Goal: Information Seeking & Learning: Learn about a topic

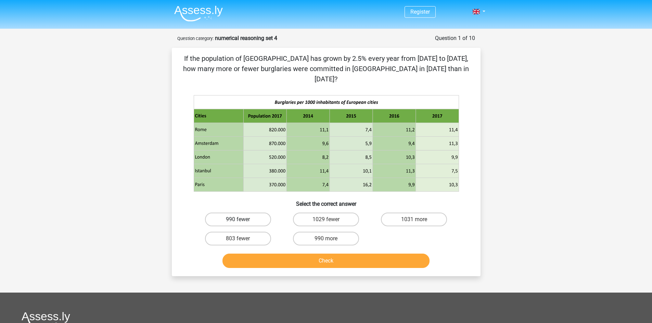
click at [216, 213] on label "990 fewer" at bounding box center [238, 220] width 66 height 14
click at [238, 220] on input "990 fewer" at bounding box center [240, 222] width 4 height 4
radio input "true"
click at [263, 254] on button "Check" at bounding box center [325, 261] width 207 height 14
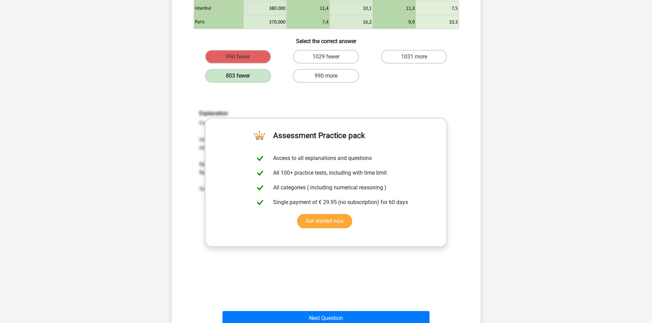
scroll to position [228, 0]
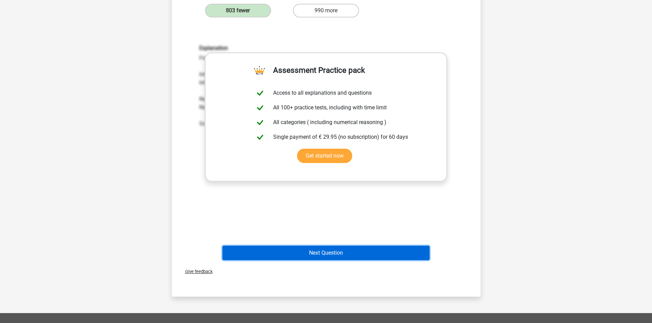
click at [342, 247] on button "Next Question" at bounding box center [325, 253] width 207 height 14
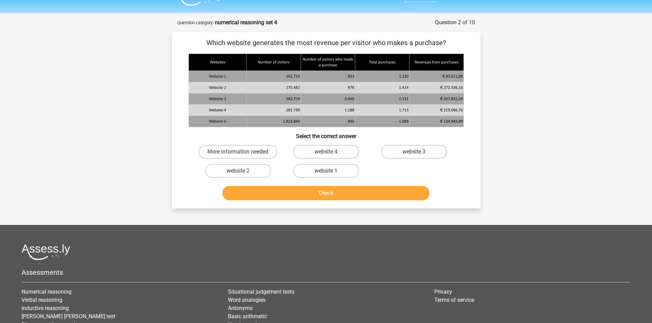
scroll to position [0, 0]
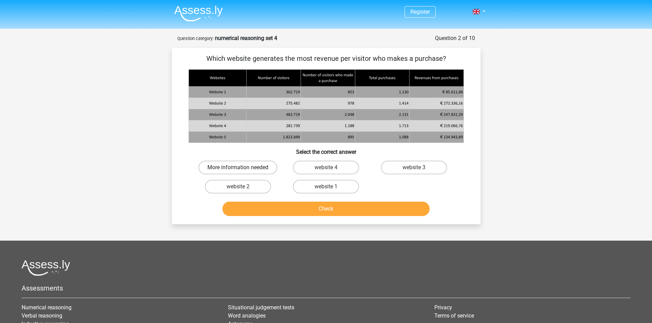
click at [261, 167] on label "More information needed" at bounding box center [237, 168] width 79 height 14
click at [242, 168] on input "More information needed" at bounding box center [240, 170] width 4 height 4
radio input "true"
click at [263, 209] on button "Check" at bounding box center [325, 209] width 207 height 14
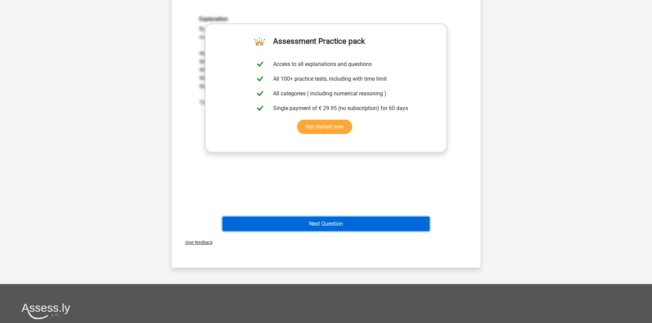
click at [341, 227] on button "Next Question" at bounding box center [325, 224] width 207 height 14
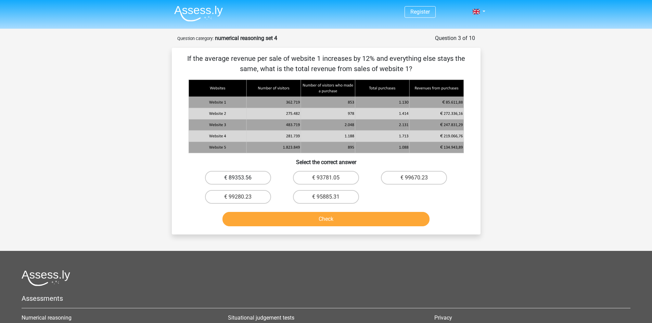
click at [250, 179] on label "€ 89353.56" at bounding box center [238, 178] width 66 height 14
click at [242, 179] on input "€ 89353.56" at bounding box center [240, 180] width 4 height 4
radio input "true"
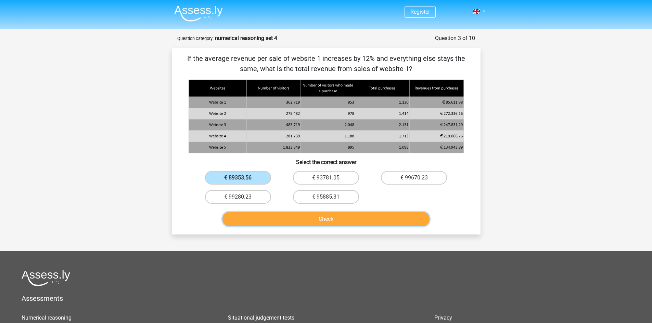
click at [259, 220] on button "Check" at bounding box center [325, 219] width 207 height 14
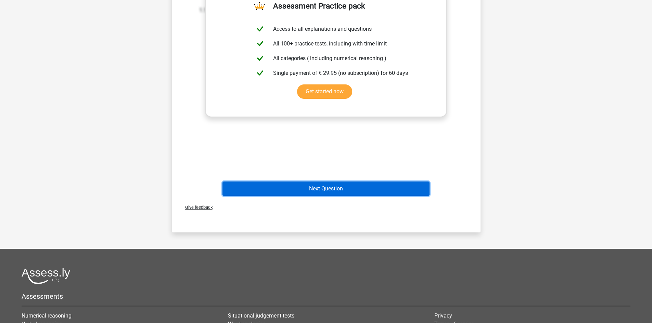
click at [327, 192] on button "Next Question" at bounding box center [325, 189] width 207 height 14
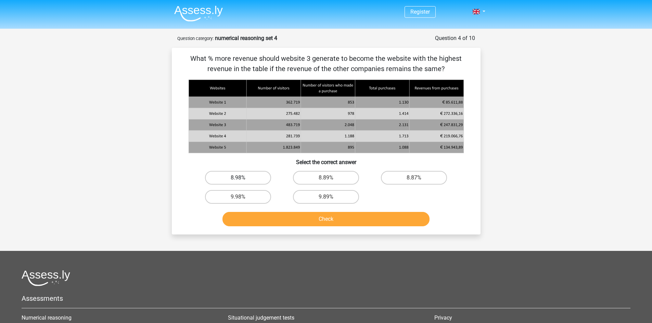
click at [253, 182] on label "8.98%" at bounding box center [238, 178] width 66 height 14
click at [242, 182] on input "8.98%" at bounding box center [240, 180] width 4 height 4
radio input "true"
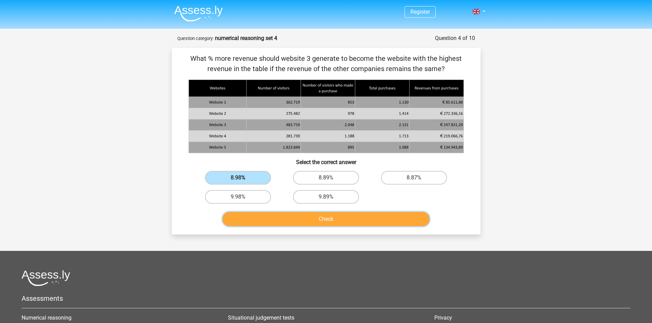
click at [254, 215] on button "Check" at bounding box center [325, 219] width 207 height 14
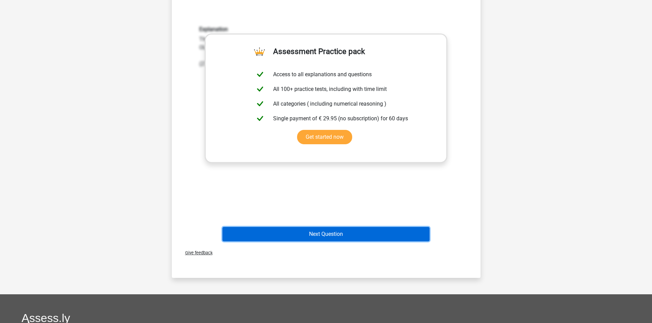
click at [367, 233] on button "Next Question" at bounding box center [325, 234] width 207 height 14
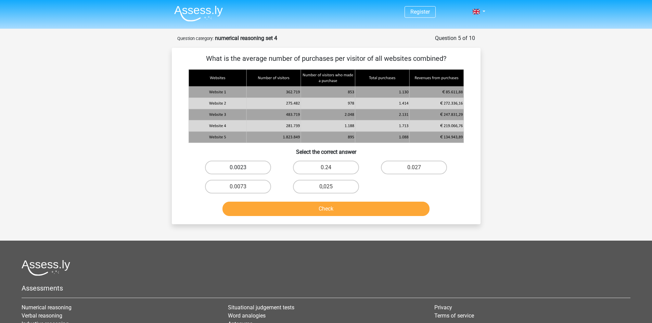
click at [259, 163] on label "0.0023" at bounding box center [238, 168] width 66 height 14
click at [242, 168] on input "0.0023" at bounding box center [240, 170] width 4 height 4
radio input "true"
click at [275, 209] on button "Check" at bounding box center [325, 209] width 207 height 14
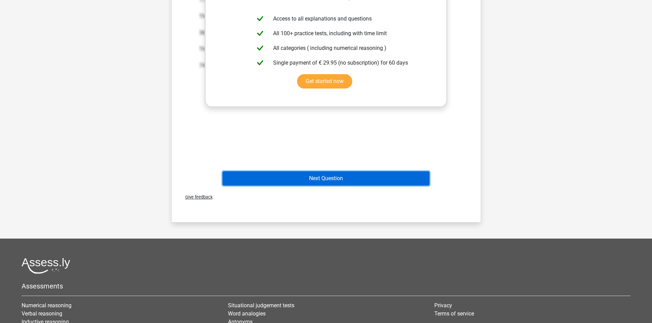
click at [362, 181] on button "Next Question" at bounding box center [325, 178] width 207 height 14
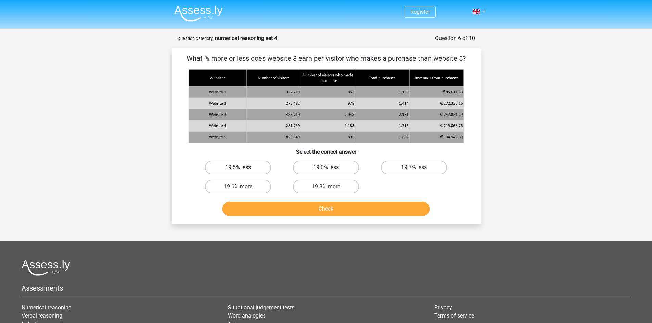
click at [224, 161] on label "19.5% less" at bounding box center [238, 168] width 66 height 14
click at [238, 168] on input "19.5% less" at bounding box center [240, 170] width 4 height 4
radio input "true"
click at [262, 211] on button "Check" at bounding box center [325, 209] width 207 height 14
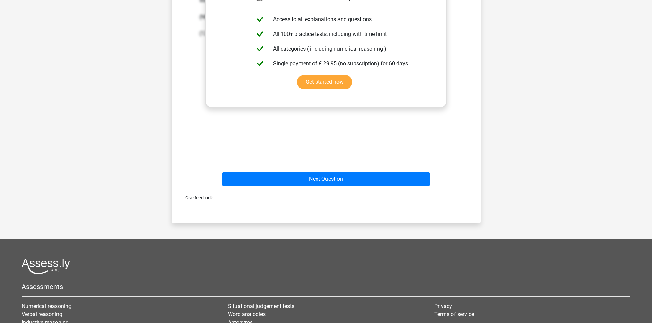
scroll to position [251, 0]
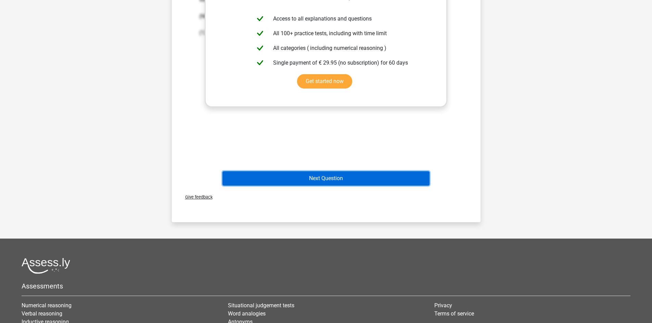
click at [358, 181] on button "Next Question" at bounding box center [325, 178] width 207 height 14
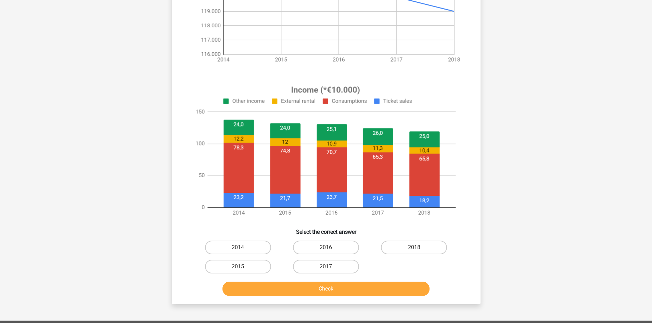
scroll to position [205, 0]
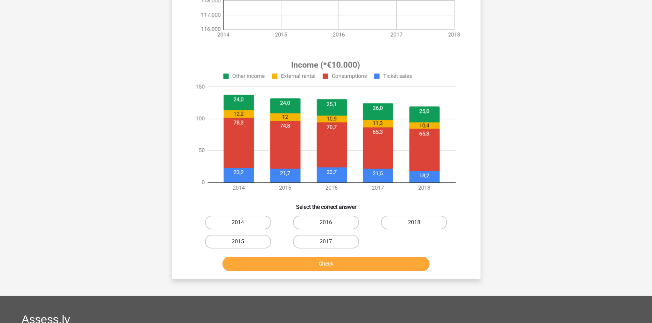
click at [248, 220] on label "2014" at bounding box center [238, 223] width 66 height 14
click at [242, 223] on input "2014" at bounding box center [240, 225] width 4 height 4
radio input "true"
click at [263, 262] on button "Check" at bounding box center [325, 264] width 207 height 14
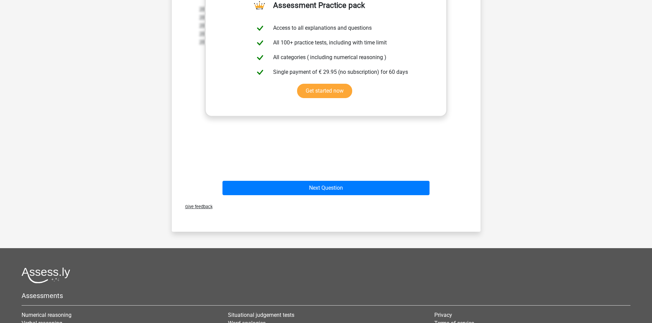
scroll to position [502, 0]
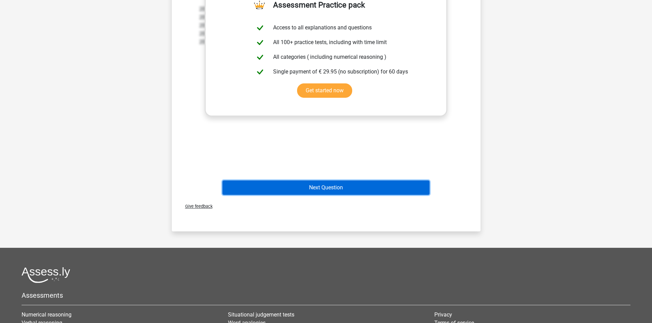
click at [333, 188] on button "Next Question" at bounding box center [325, 188] width 207 height 14
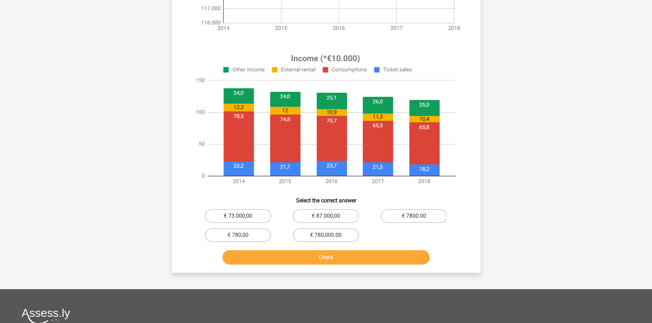
scroll to position [251, 0]
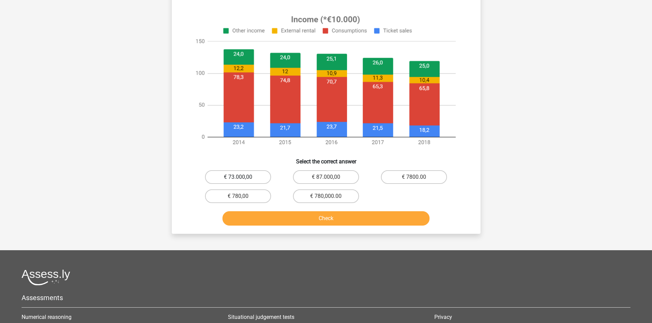
click at [223, 179] on label "€ 73.000,00" at bounding box center [238, 177] width 66 height 14
click at [238, 179] on input "€ 73.000,00" at bounding box center [240, 179] width 4 height 4
radio input "true"
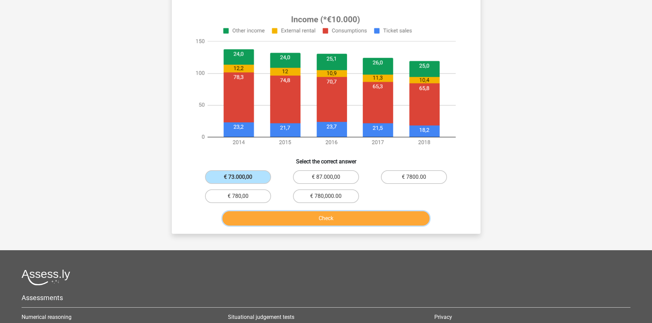
click at [269, 216] on button "Check" at bounding box center [325, 218] width 207 height 14
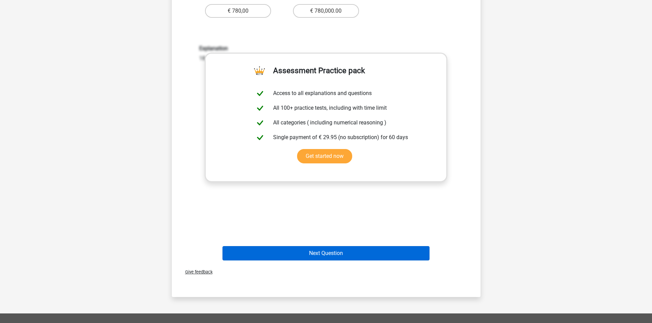
scroll to position [479, 0]
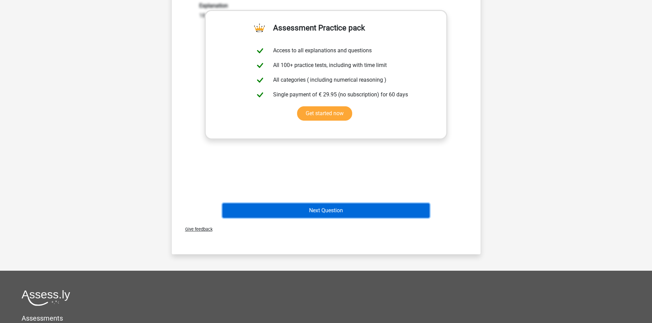
click at [344, 213] on button "Next Question" at bounding box center [325, 210] width 207 height 14
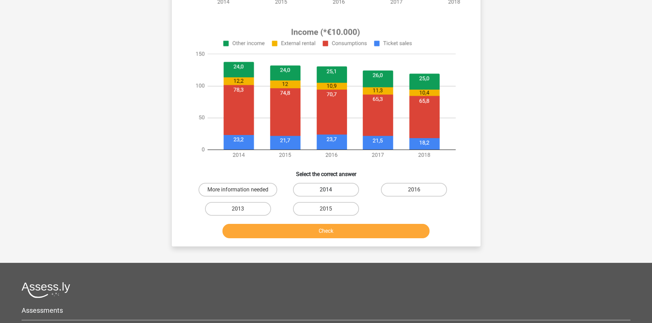
scroll to position [228, 0]
click at [220, 194] on label "More information needed" at bounding box center [237, 190] width 79 height 14
click at [238, 194] on input "More information needed" at bounding box center [240, 191] width 4 height 4
radio input "true"
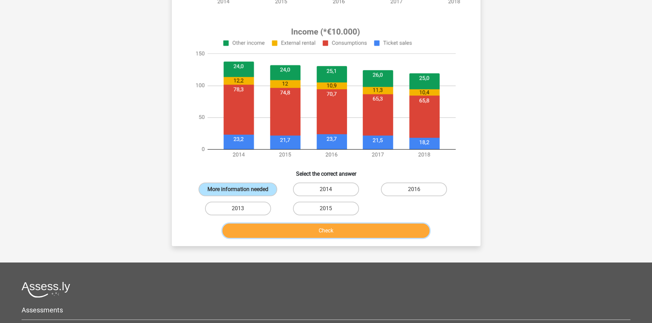
click at [274, 228] on button "Check" at bounding box center [325, 231] width 207 height 14
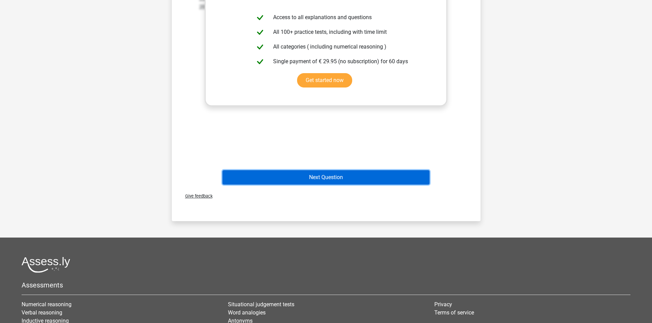
click at [340, 181] on button "Next Question" at bounding box center [325, 177] width 207 height 14
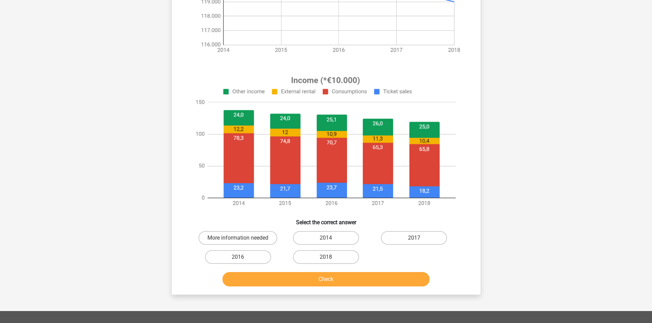
scroll to position [182, 0]
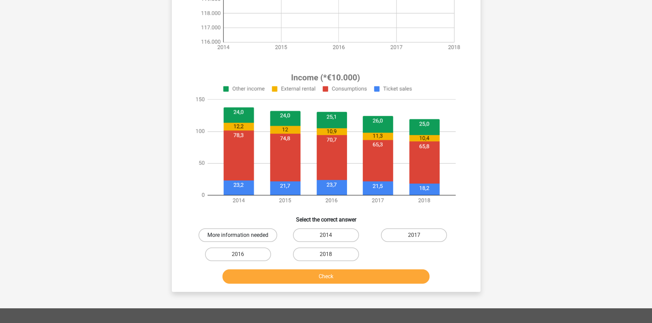
click at [245, 231] on label "More information needed" at bounding box center [237, 235] width 79 height 14
click at [242, 235] on input "More information needed" at bounding box center [240, 237] width 4 height 4
radio input "true"
click at [277, 276] on button "Check" at bounding box center [325, 277] width 207 height 14
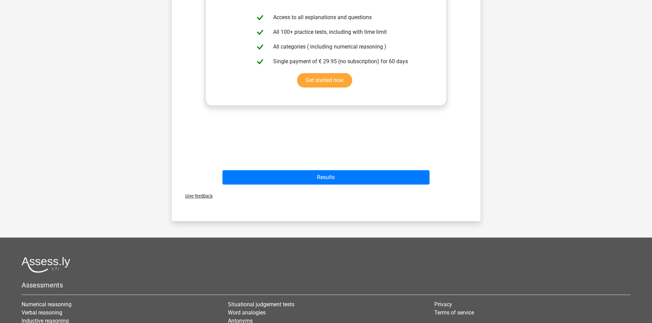
scroll to position [570, 0]
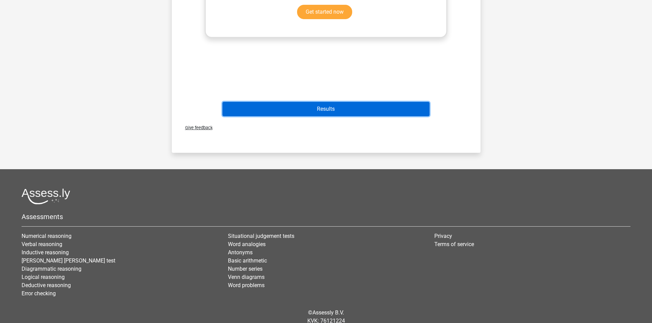
click at [351, 109] on button "Results" at bounding box center [325, 109] width 207 height 14
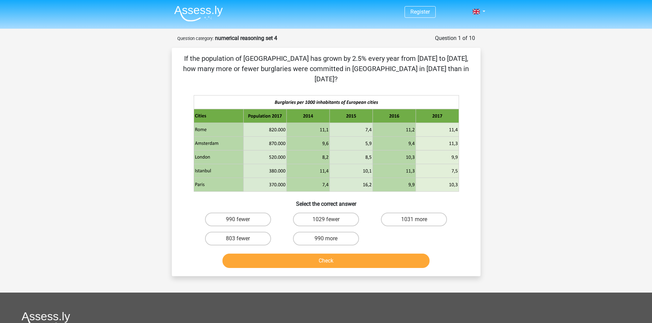
scroll to position [140, 0]
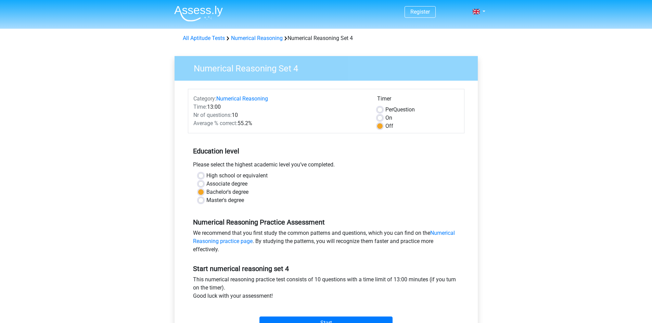
scroll to position [66, 0]
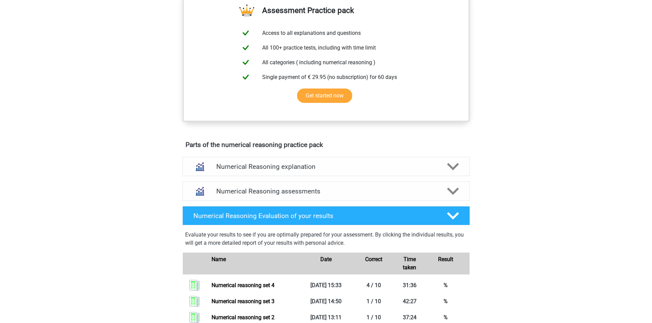
scroll to position [342, 0]
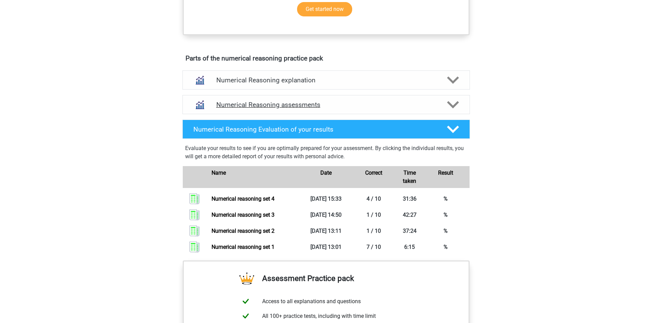
click at [316, 109] on h4 "Numerical Reasoning assessments" at bounding box center [326, 105] width 220 height 8
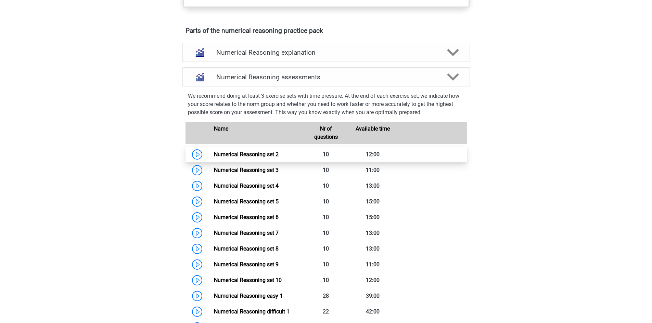
scroll to position [411, 0]
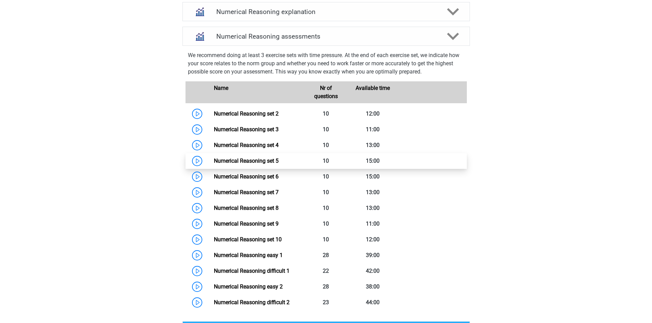
click at [268, 164] on link "Numerical Reasoning set 5" at bounding box center [246, 161] width 65 height 6
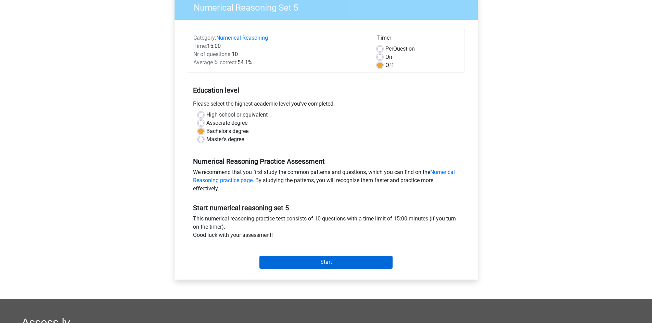
scroll to position [68, 0]
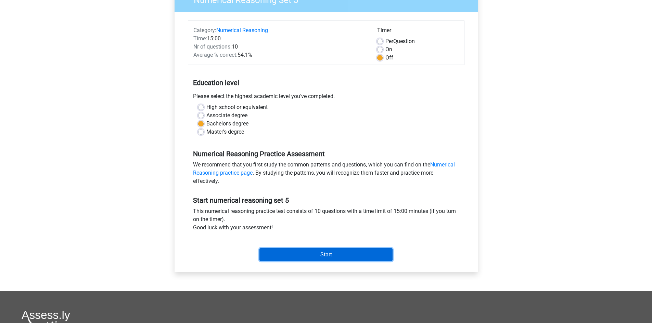
click at [310, 249] on input "Start" at bounding box center [325, 254] width 133 height 13
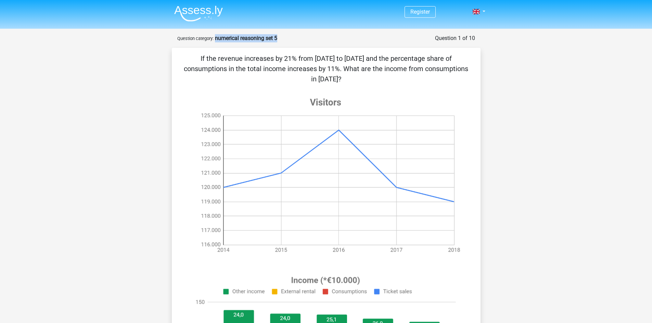
drag, startPoint x: 277, startPoint y: 38, endPoint x: 215, endPoint y: 41, distance: 62.6
click at [215, 41] on strong "numerical reasoning set 5" at bounding box center [246, 38] width 62 height 6
copy strong "numerical reasoning set 5"
click at [275, 131] on icon at bounding box center [325, 176] width 275 height 172
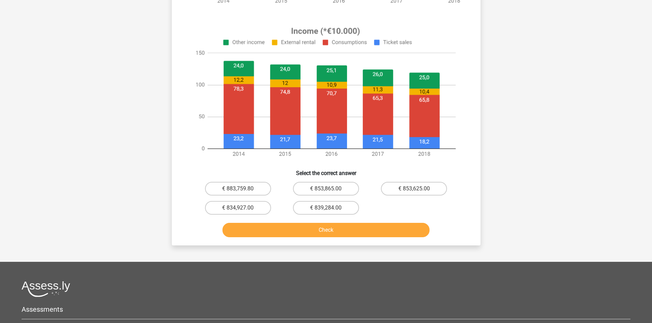
scroll to position [274, 0]
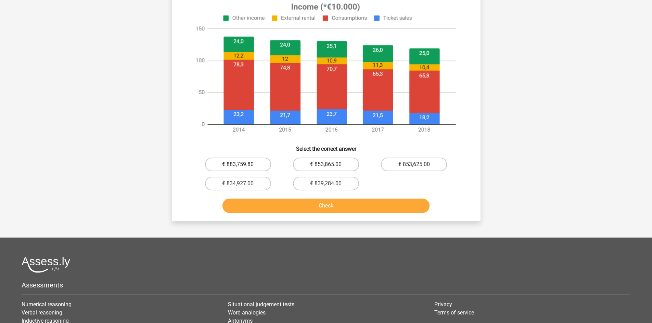
click at [263, 158] on label "€ 883,759.80" at bounding box center [238, 165] width 66 height 14
click at [242, 165] on input "€ 883,759.80" at bounding box center [240, 167] width 4 height 4
radio input "true"
click at [279, 199] on button "Check" at bounding box center [325, 206] width 207 height 14
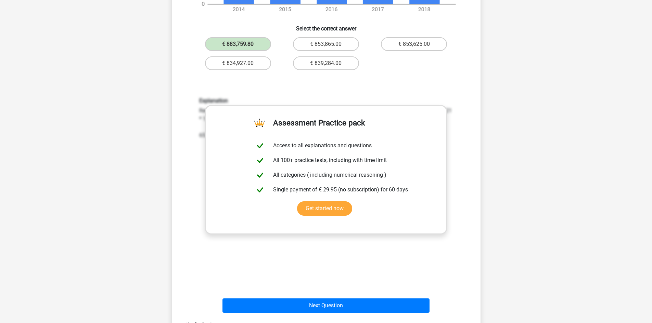
scroll to position [433, 0]
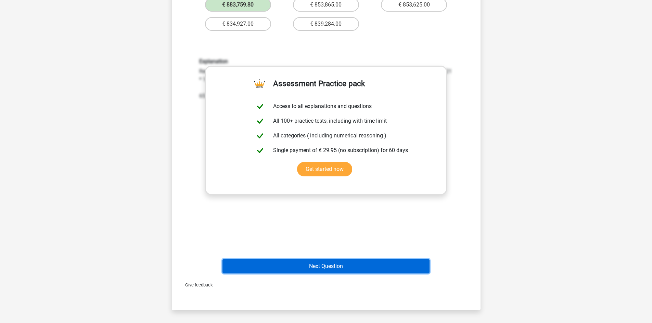
click at [354, 259] on button "Next Question" at bounding box center [325, 266] width 207 height 14
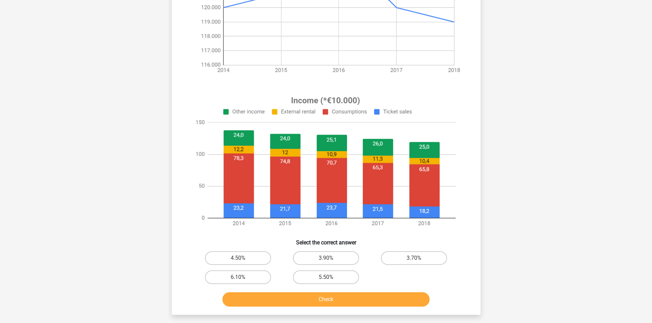
scroll to position [239, 0]
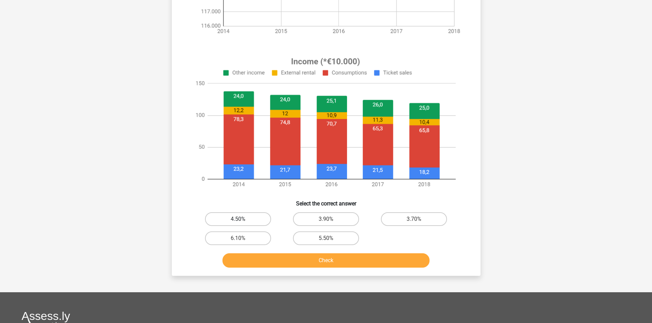
click at [242, 221] on label "4.50%" at bounding box center [238, 219] width 66 height 14
click at [242, 221] on input "4.50%" at bounding box center [240, 221] width 4 height 4
radio input "true"
click at [283, 265] on button "Check" at bounding box center [325, 260] width 207 height 14
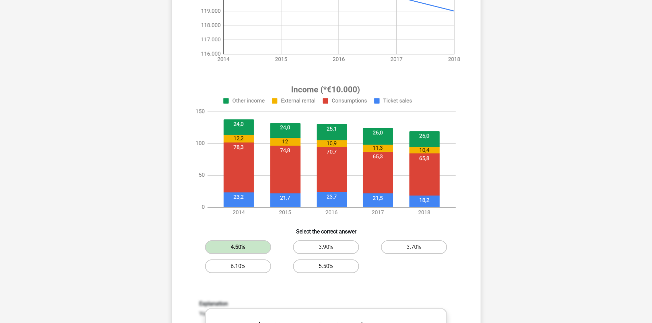
scroll to position [217, 0]
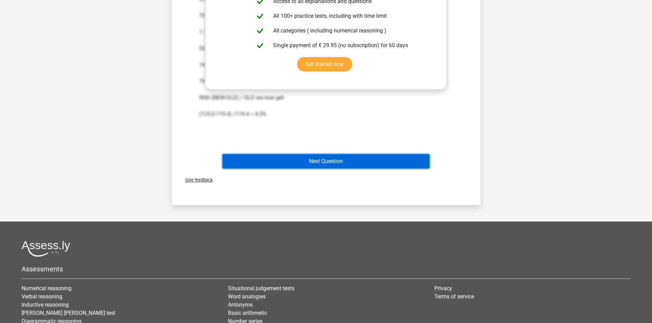
click at [366, 166] on button "Next Question" at bounding box center [325, 161] width 207 height 14
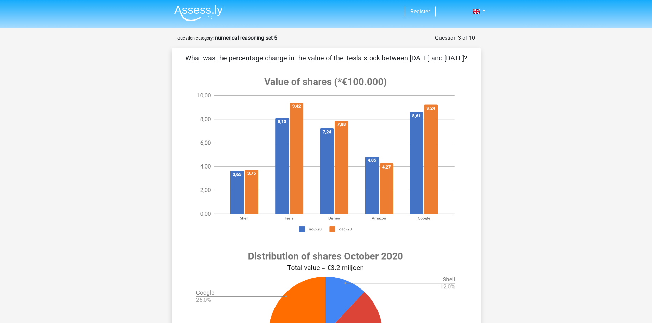
scroll to position [0, 0]
click at [180, 53] on div "What was the percentage change in the value of the Tesla stock between November…" at bounding box center [325, 263] width 303 height 420
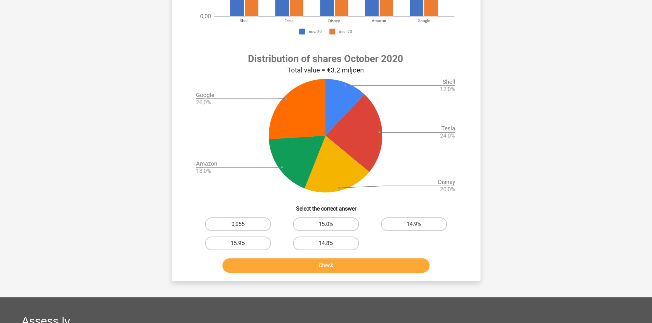
scroll to position [205, 0]
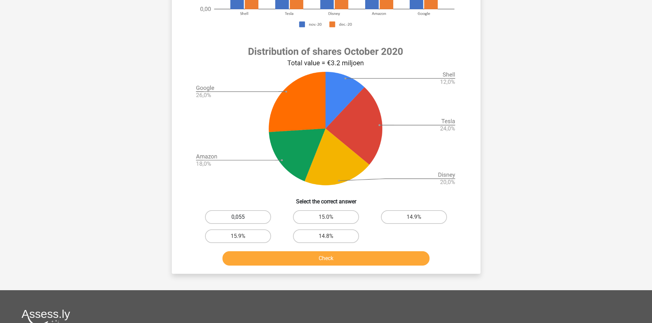
click at [252, 224] on label "0,055" at bounding box center [238, 217] width 66 height 14
click at [242, 222] on input "0,055" at bounding box center [240, 219] width 4 height 4
radio input "true"
click at [263, 266] on button "Check" at bounding box center [325, 258] width 207 height 14
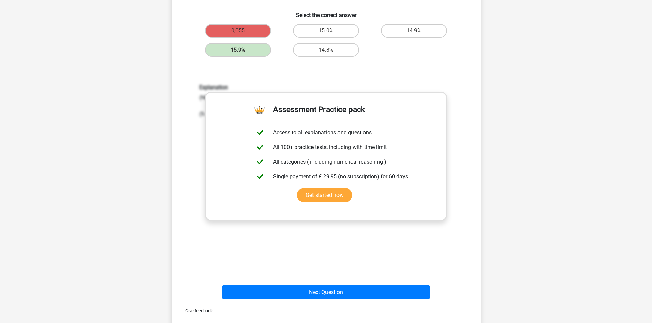
scroll to position [479, 0]
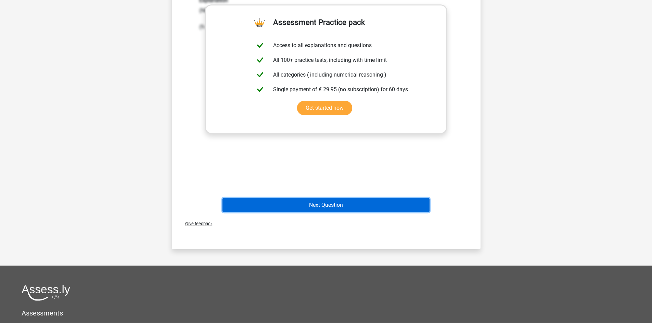
click at [363, 212] on button "Next Question" at bounding box center [325, 205] width 207 height 14
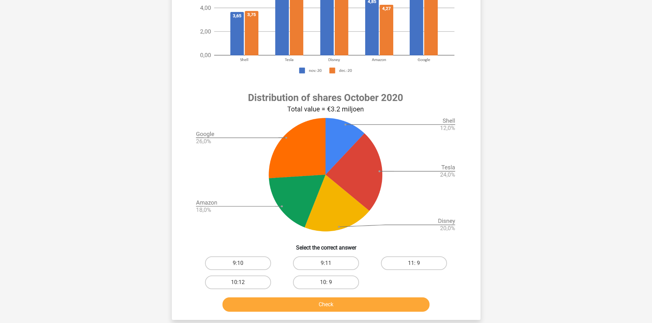
scroll to position [182, 0]
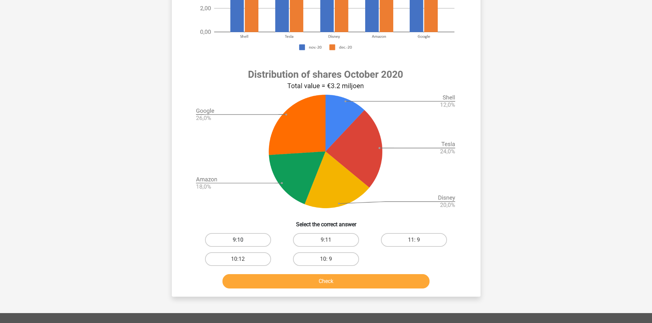
click at [253, 238] on label "9:10" at bounding box center [238, 240] width 66 height 14
click at [242, 240] on input "9:10" at bounding box center [240, 242] width 4 height 4
radio input "true"
click at [269, 284] on button "Check" at bounding box center [325, 281] width 207 height 14
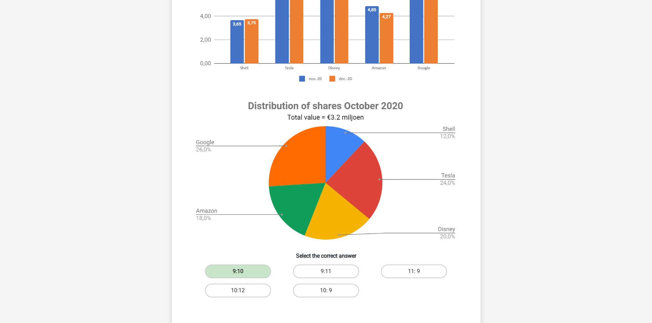
scroll to position [228, 0]
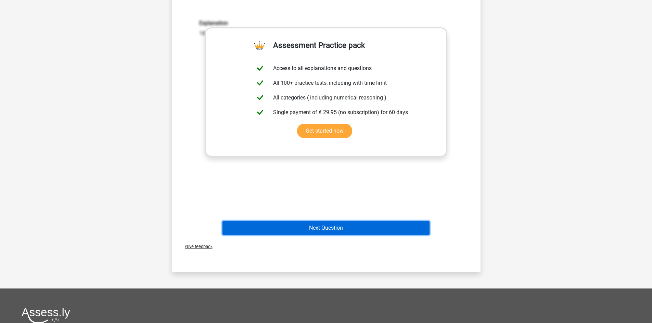
click at [347, 231] on button "Next Question" at bounding box center [325, 228] width 207 height 14
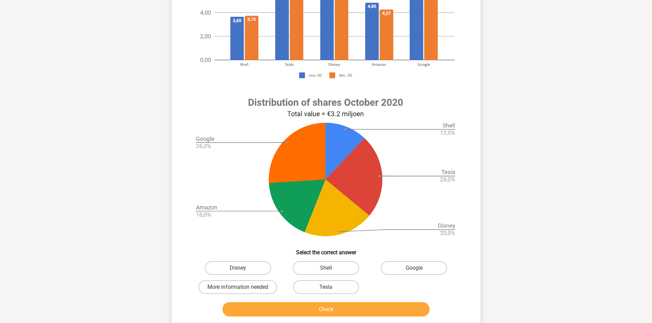
scroll to position [239, 0]
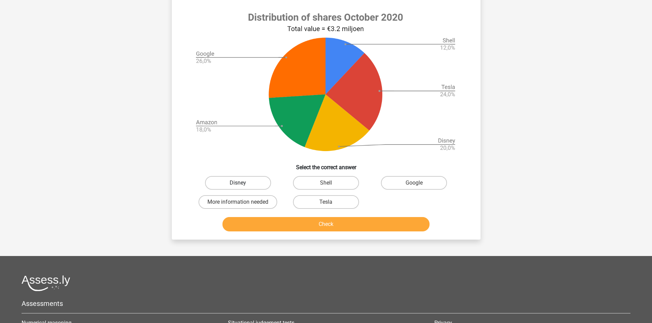
click at [237, 188] on label "Disney" at bounding box center [238, 183] width 66 height 14
click at [238, 187] on input "Disney" at bounding box center [240, 185] width 4 height 4
radio input "true"
click at [264, 232] on button "Check" at bounding box center [325, 224] width 207 height 14
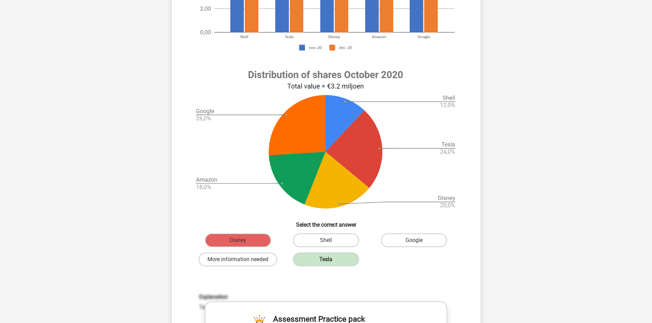
scroll to position [182, 0]
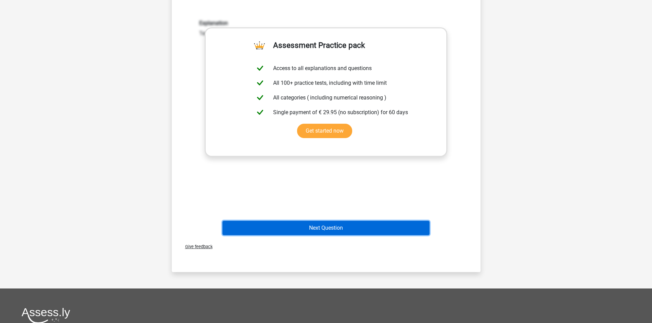
click at [331, 235] on button "Next Question" at bounding box center [325, 228] width 207 height 14
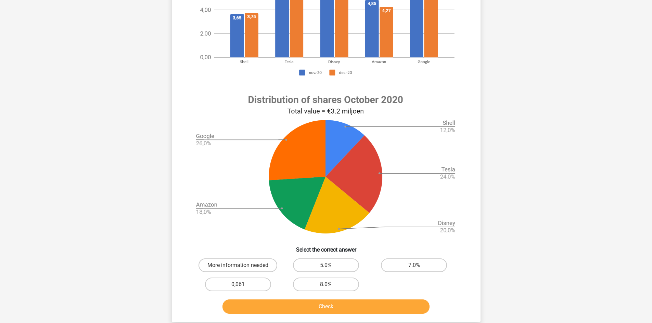
scroll to position [228, 0]
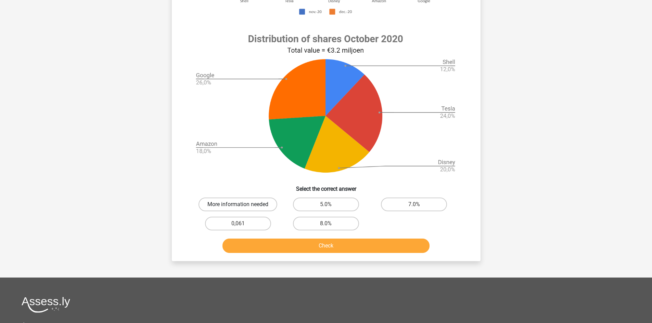
click at [247, 203] on label "More information needed" at bounding box center [237, 205] width 79 height 14
click at [242, 205] on input "More information needed" at bounding box center [240, 207] width 4 height 4
radio input "true"
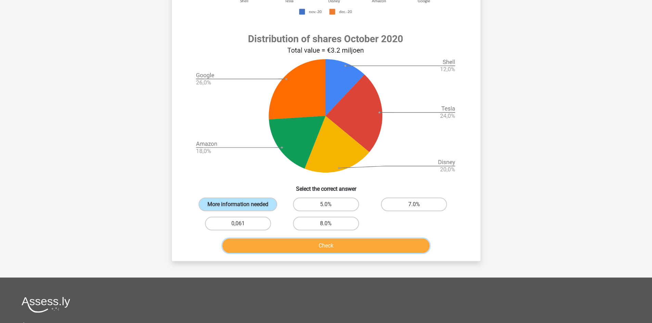
click at [258, 240] on button "Check" at bounding box center [325, 246] width 207 height 14
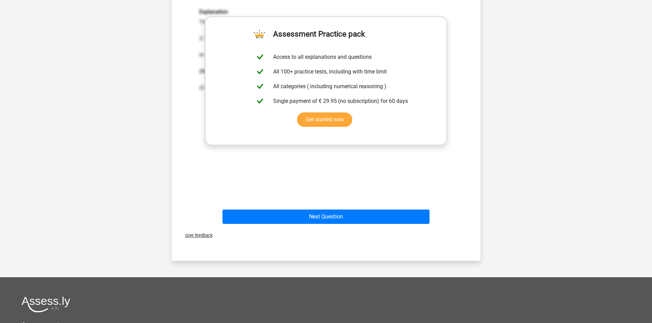
scroll to position [479, 0]
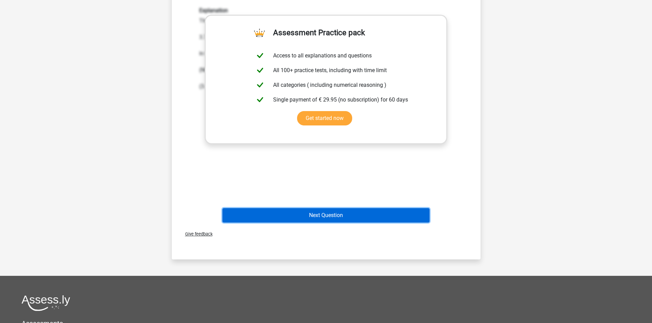
click at [381, 218] on button "Next Question" at bounding box center [325, 215] width 207 height 14
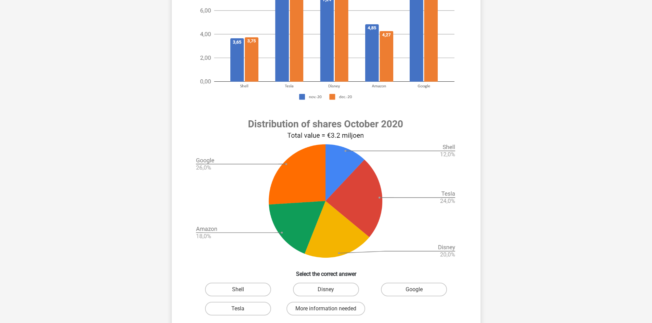
scroll to position [182, 0]
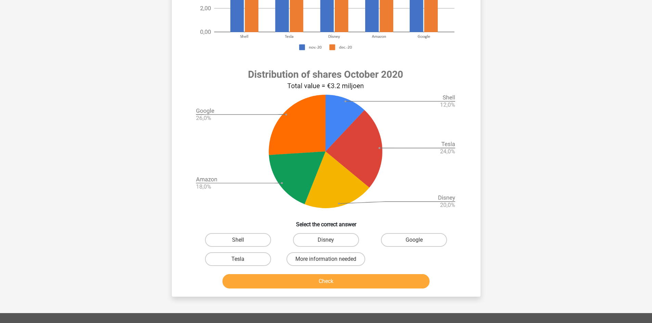
click at [241, 242] on input "Shell" at bounding box center [240, 242] width 4 height 4
radio input "true"
click at [245, 245] on label "Shell" at bounding box center [238, 240] width 66 height 14
click at [242, 245] on input "Shell" at bounding box center [240, 242] width 4 height 4
click at [245, 279] on button "Check" at bounding box center [325, 281] width 207 height 14
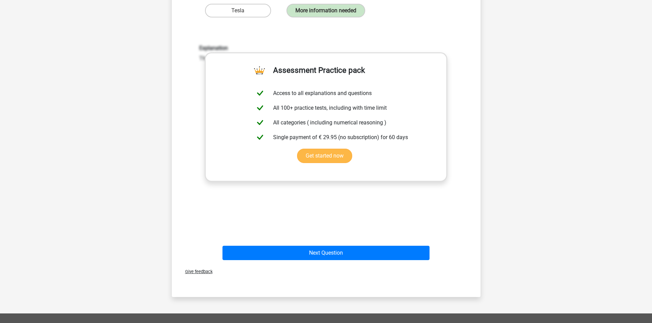
scroll to position [433, 0]
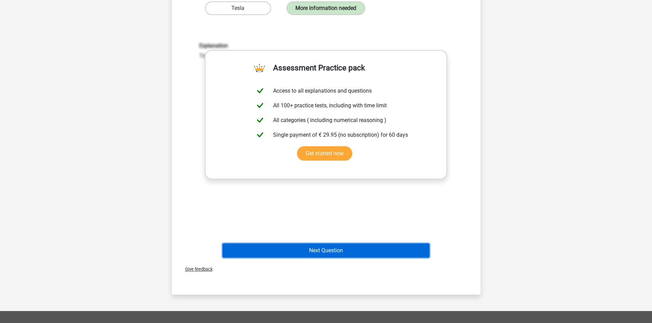
click at [338, 251] on button "Next Question" at bounding box center [325, 251] width 207 height 14
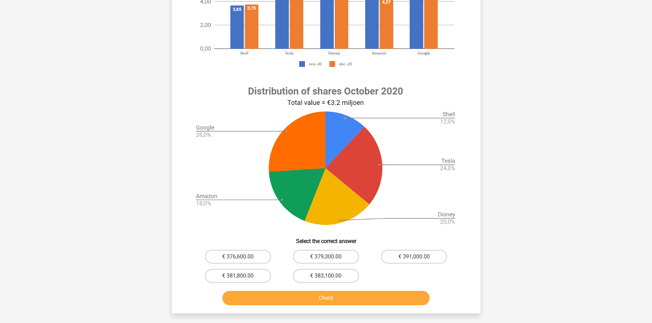
scroll to position [194, 0]
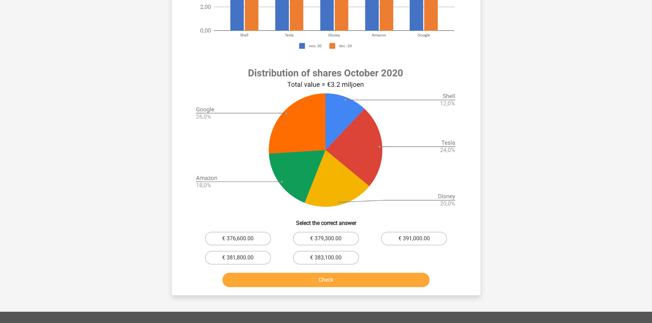
click at [258, 230] on div "€ 376,600.00" at bounding box center [238, 238] width 88 height 19
click at [255, 234] on label "€ 376,600.00" at bounding box center [238, 239] width 66 height 14
click at [242, 239] on input "€ 376,600.00" at bounding box center [240, 241] width 4 height 4
radio input "true"
click at [263, 284] on button "Check" at bounding box center [325, 280] width 207 height 14
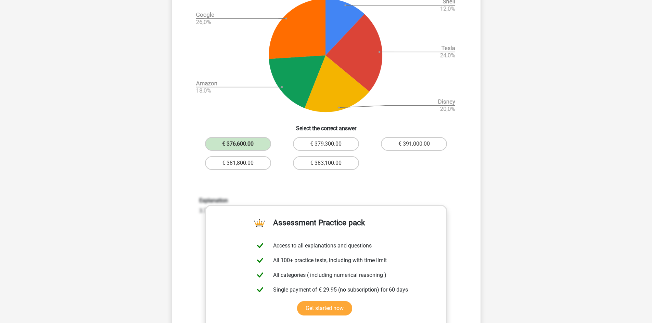
scroll to position [297, 0]
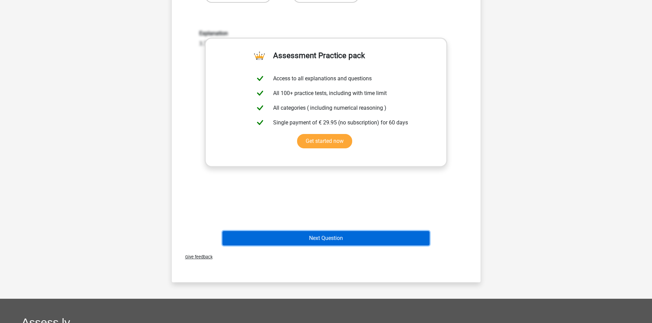
click at [372, 235] on button "Next Question" at bounding box center [325, 238] width 207 height 14
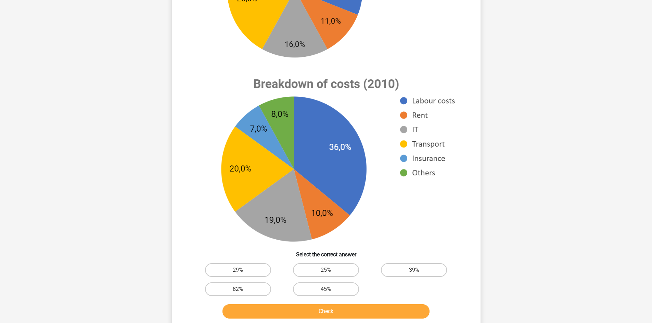
scroll to position [205, 0]
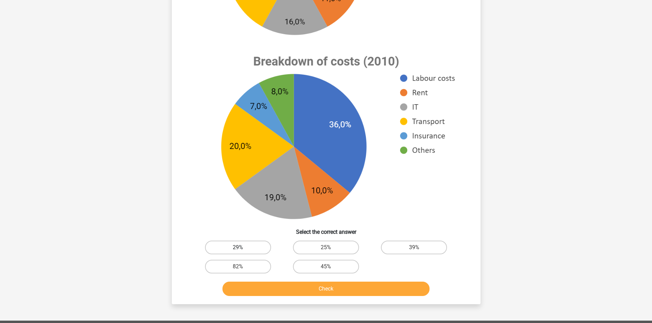
click at [255, 249] on label "29%" at bounding box center [238, 248] width 66 height 14
click at [242, 249] on input "29%" at bounding box center [240, 250] width 4 height 4
radio input "true"
click at [257, 286] on button "Check" at bounding box center [325, 289] width 207 height 14
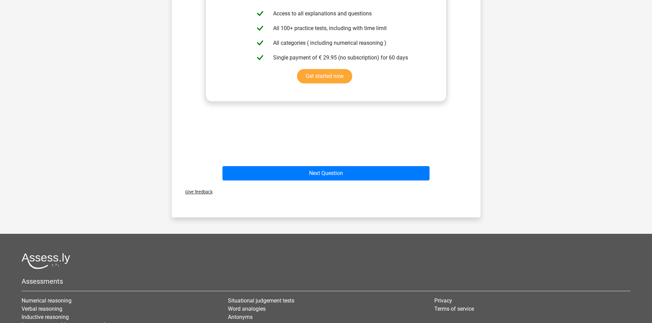
scroll to position [547, 0]
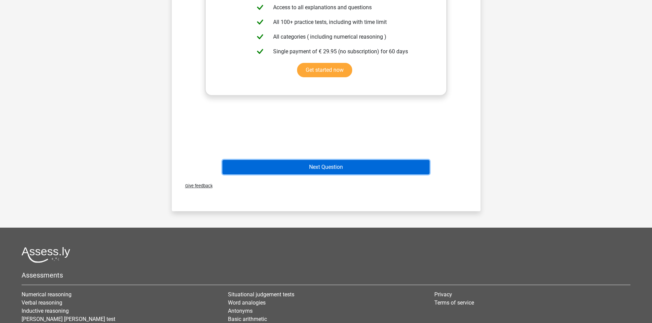
click at [336, 167] on button "Next Question" at bounding box center [325, 167] width 207 height 14
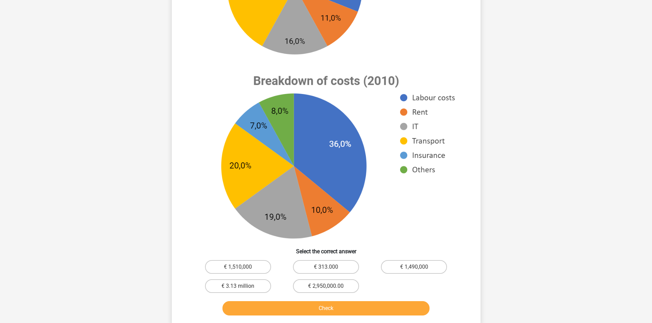
scroll to position [297, 0]
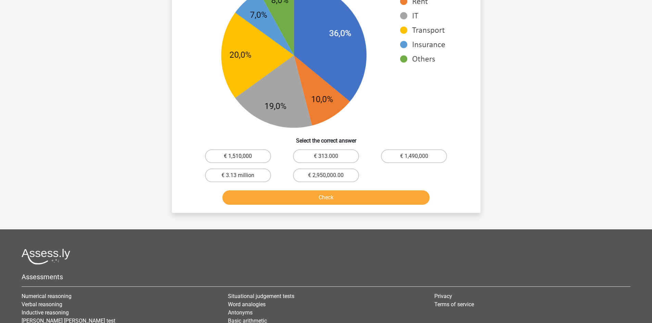
click at [238, 150] on label "€ 1,510,000" at bounding box center [238, 156] width 66 height 14
click at [238, 156] on input "€ 1,510,000" at bounding box center [240, 158] width 4 height 4
radio input "true"
click at [271, 195] on button "Check" at bounding box center [325, 198] width 207 height 14
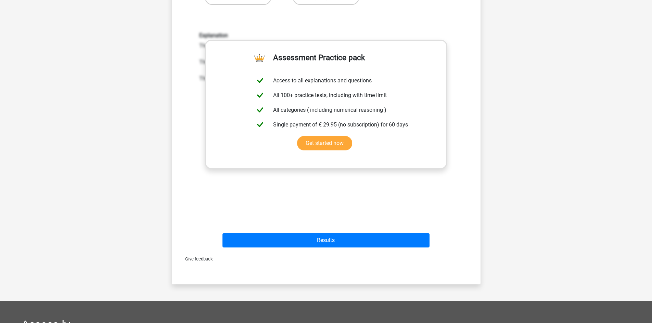
scroll to position [479, 0]
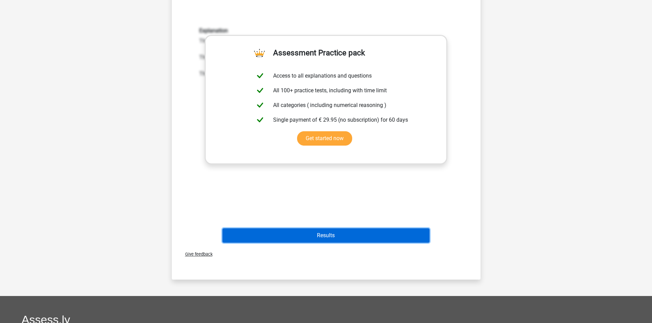
click at [360, 231] on button "Results" at bounding box center [325, 235] width 207 height 14
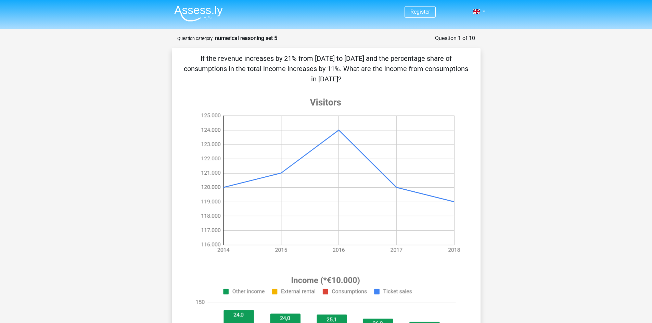
scroll to position [358, 0]
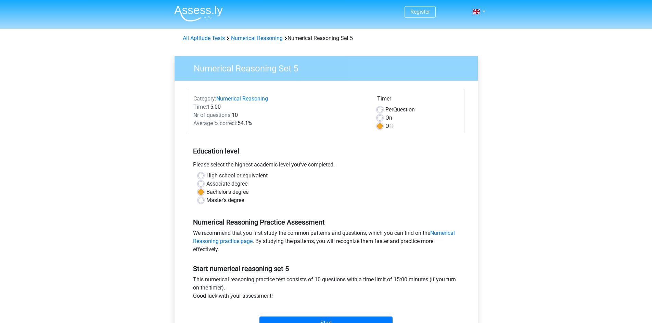
scroll to position [66, 0]
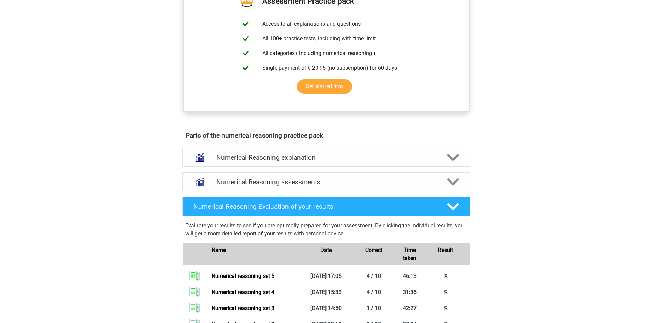
scroll to position [319, 0]
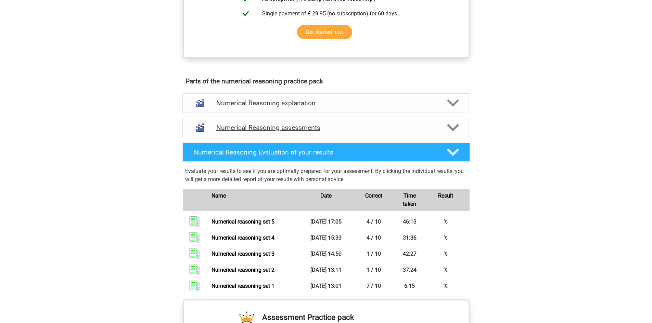
click at [265, 132] on h4 "Numerical Reasoning assessments" at bounding box center [326, 128] width 220 height 8
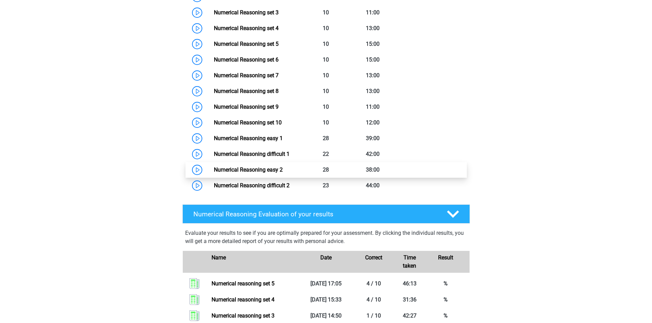
scroll to position [525, 0]
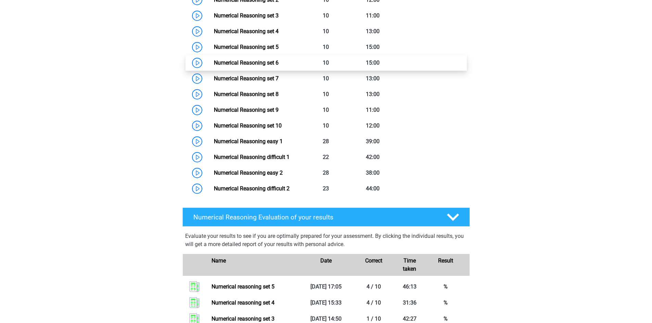
click at [278, 66] on link "Numerical Reasoning set 6" at bounding box center [246, 63] width 65 height 6
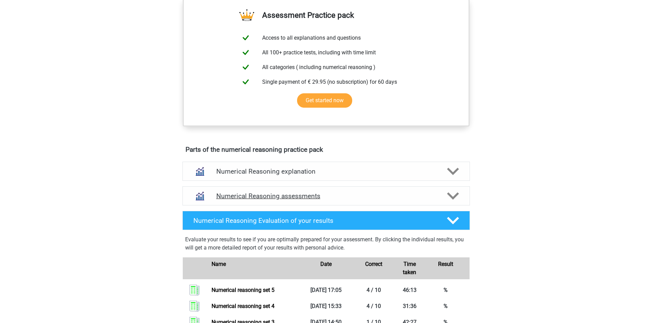
click at [286, 200] on h4 "Numerical Reasoning assessments" at bounding box center [326, 196] width 220 height 8
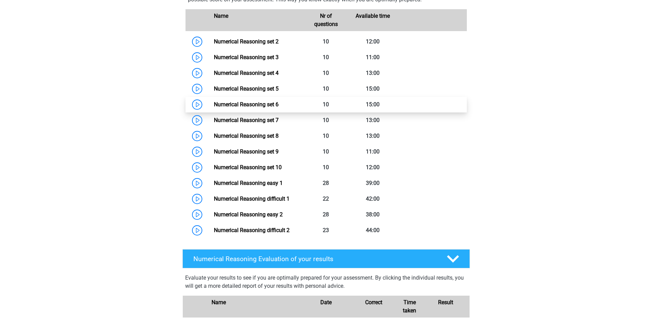
scroll to position [479, 0]
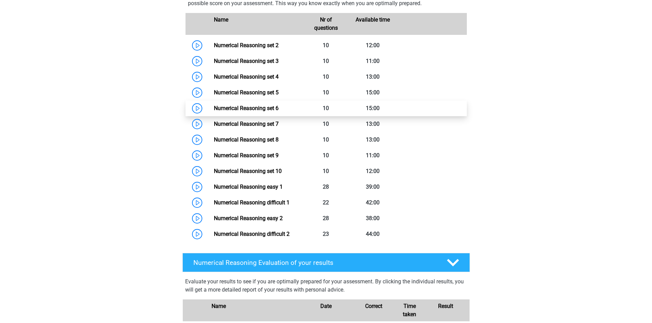
click at [276, 111] on link "Numerical Reasoning set 6" at bounding box center [246, 108] width 65 height 6
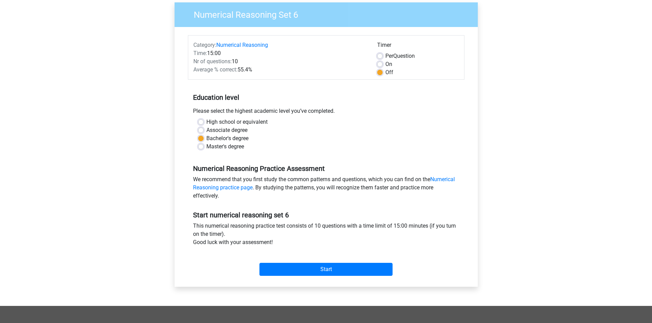
scroll to position [45, 0]
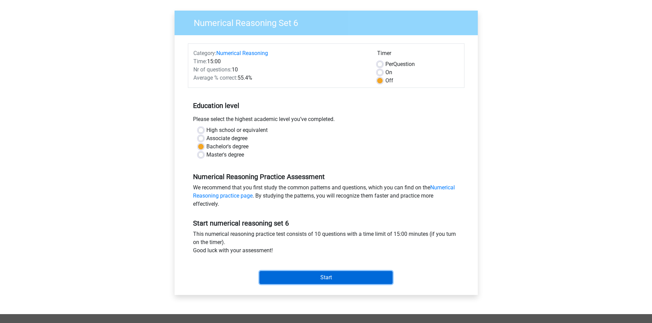
click at [323, 278] on input "Start" at bounding box center [325, 277] width 133 height 13
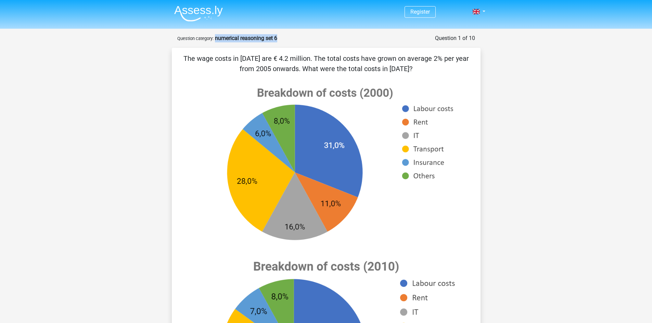
drag, startPoint x: 215, startPoint y: 38, endPoint x: 281, endPoint y: 38, distance: 65.3
click at [281, 38] on div "Question 1 of 10 Question category: numerical reasoning set 6" at bounding box center [326, 38] width 298 height 8
copy strong "numerical reasoning set 6"
click at [351, 47] on form "Question 1 of 10 Question category: numerical reasoning set 6 The wage costs in…" at bounding box center [326, 271] width 308 height 475
